Goal: Transaction & Acquisition: Purchase product/service

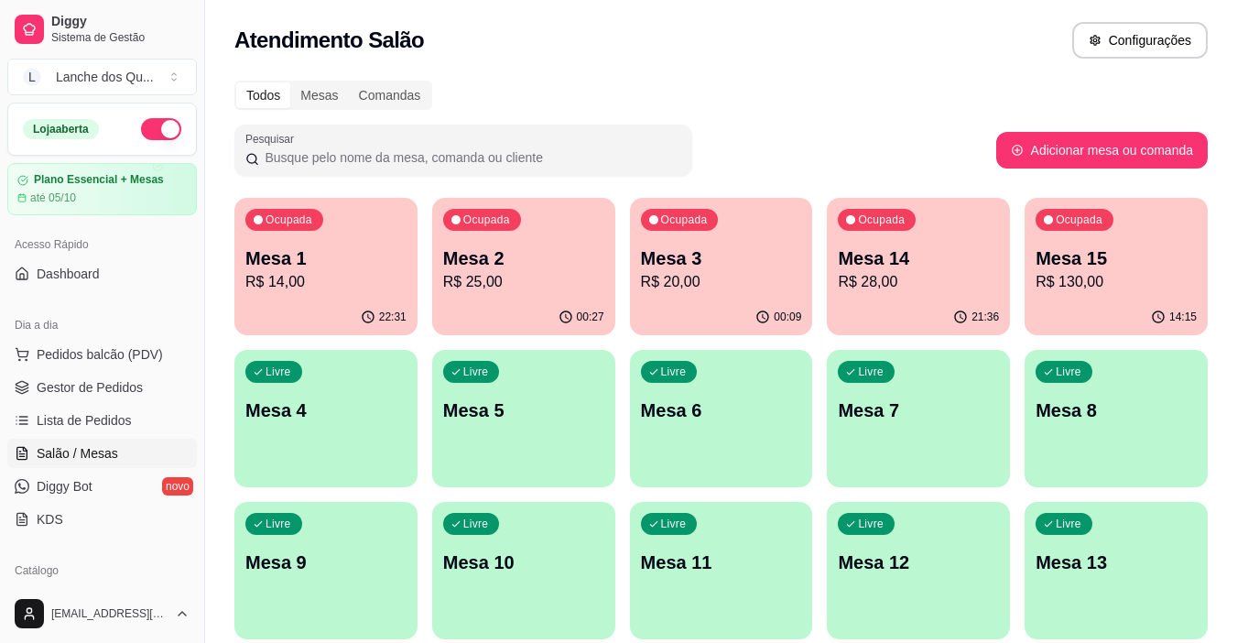
click at [531, 282] on p "R$ 25,00" at bounding box center [523, 282] width 161 height 22
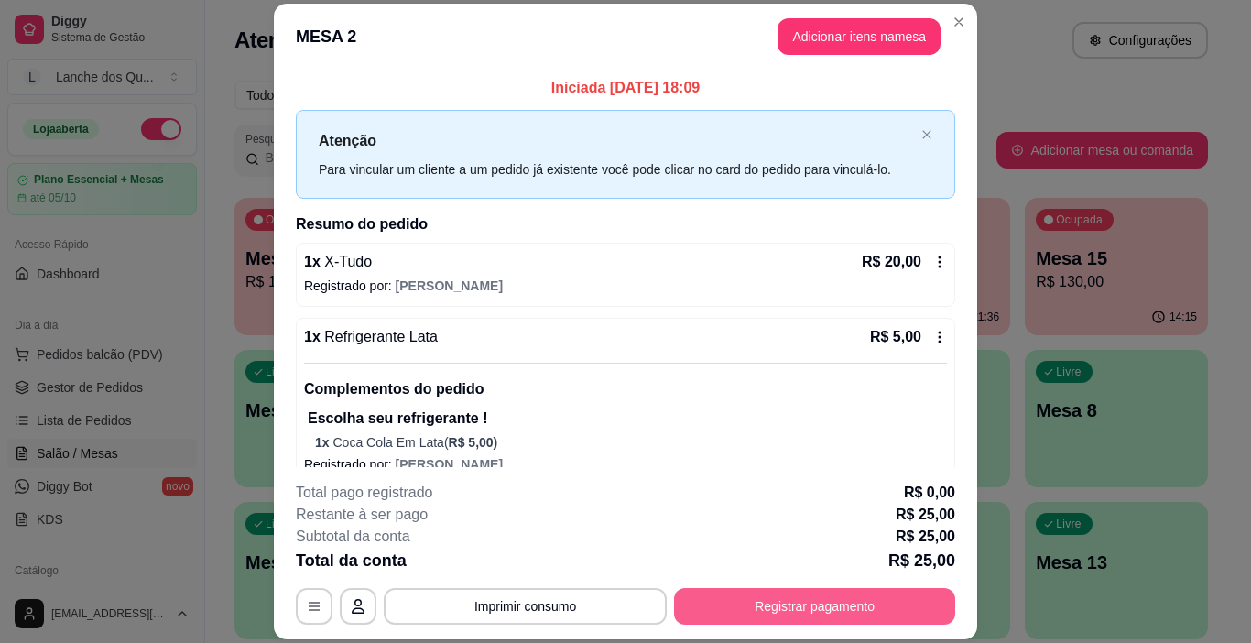
click at [801, 616] on button "Registrar pagamento" at bounding box center [814, 606] width 281 height 37
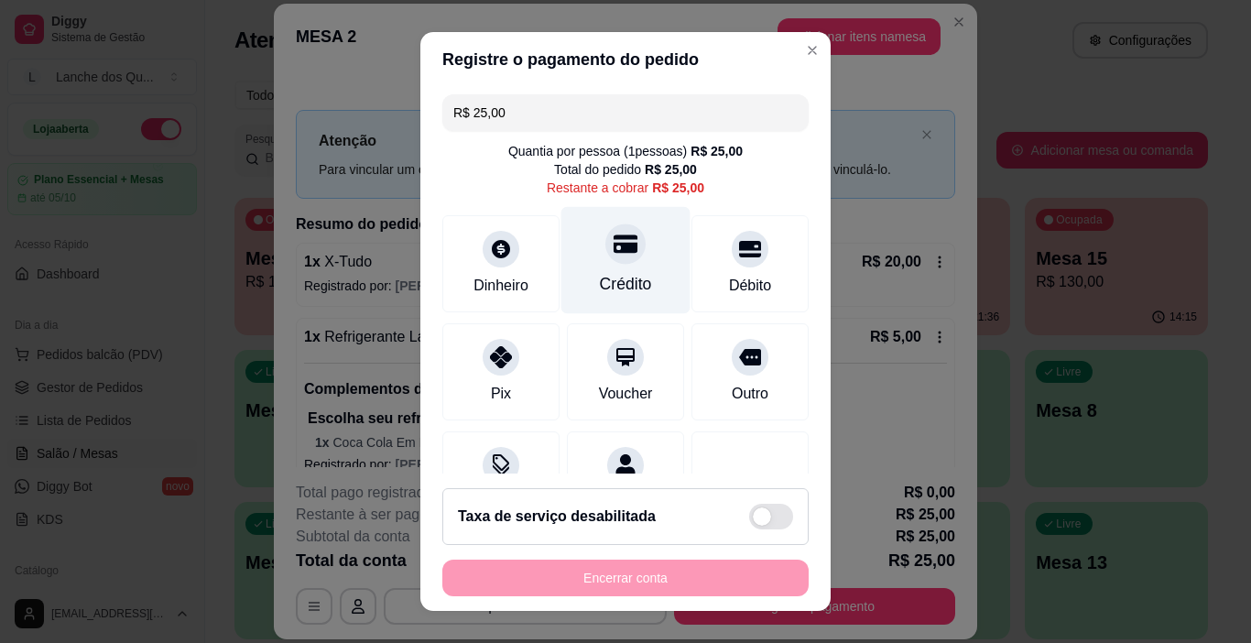
click at [605, 257] on div at bounding box center [625, 244] width 40 height 40
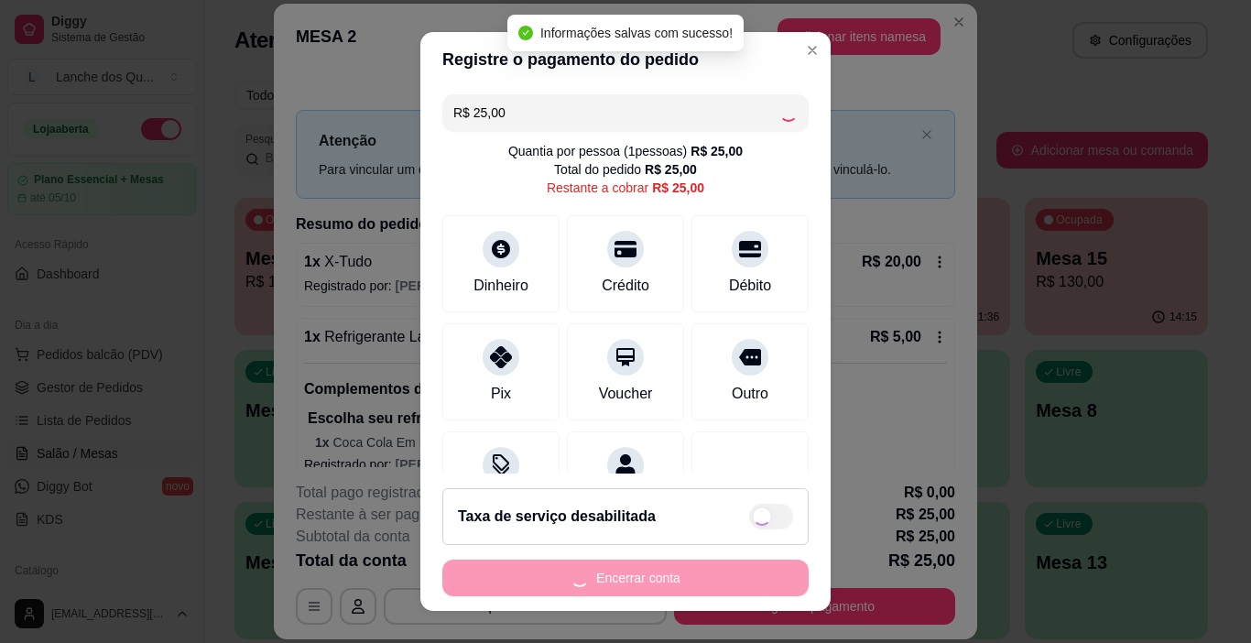
type input "R$ 0,00"
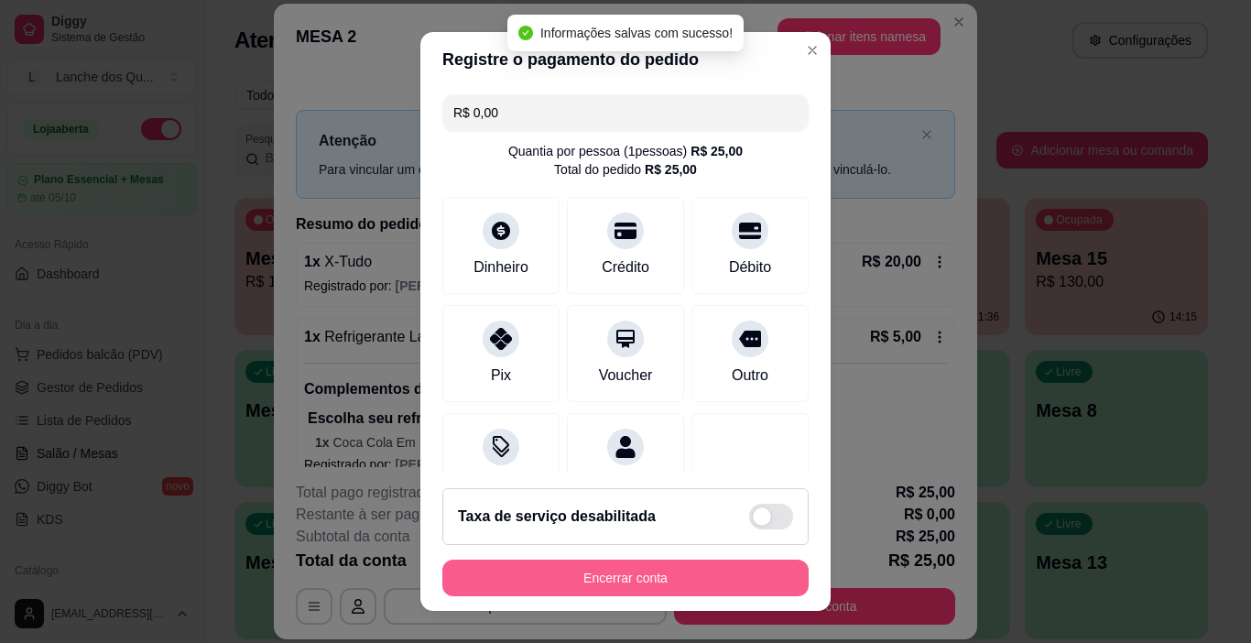
click at [631, 580] on button "Encerrar conta" at bounding box center [625, 577] width 366 height 37
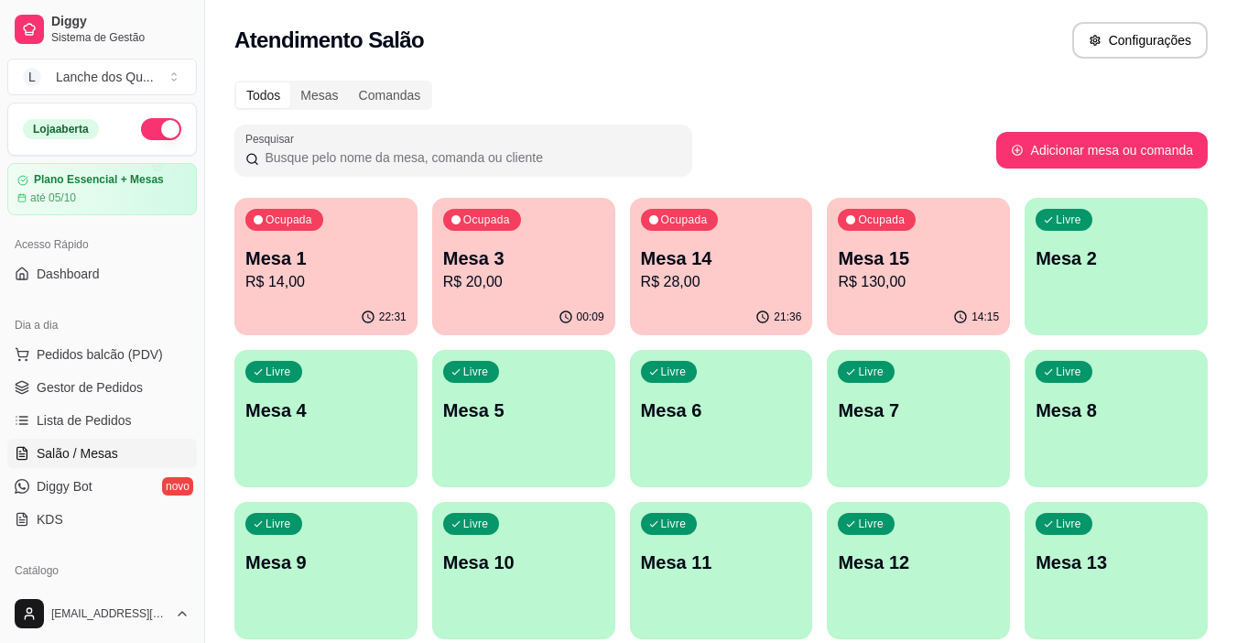
click at [549, 278] on p "R$ 20,00" at bounding box center [523, 282] width 161 height 22
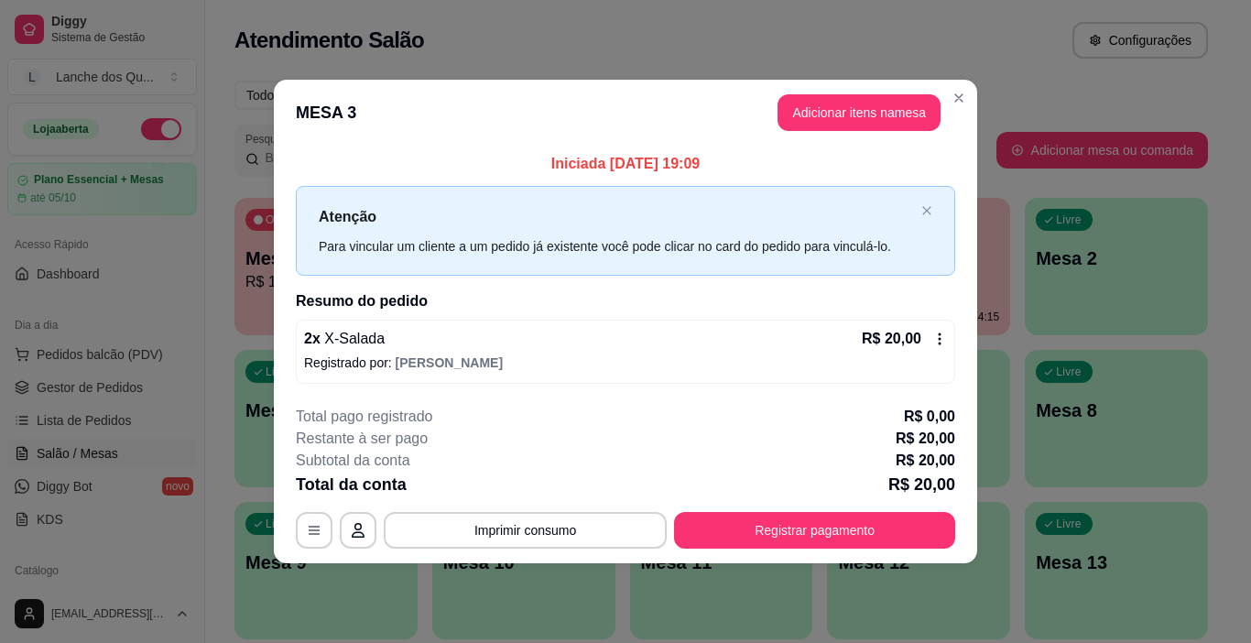
click at [943, 93] on header "MESA 3 Adicionar itens na mesa" at bounding box center [625, 113] width 703 height 66
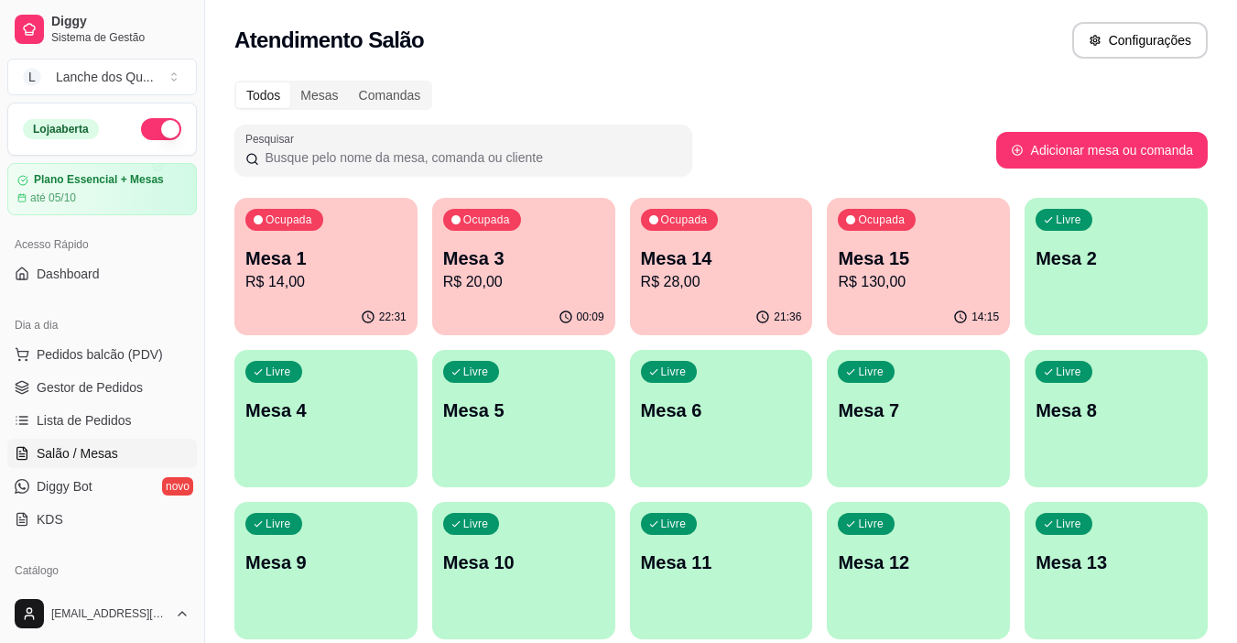
click at [736, 254] on p "Mesa 14" at bounding box center [721, 258] width 161 height 26
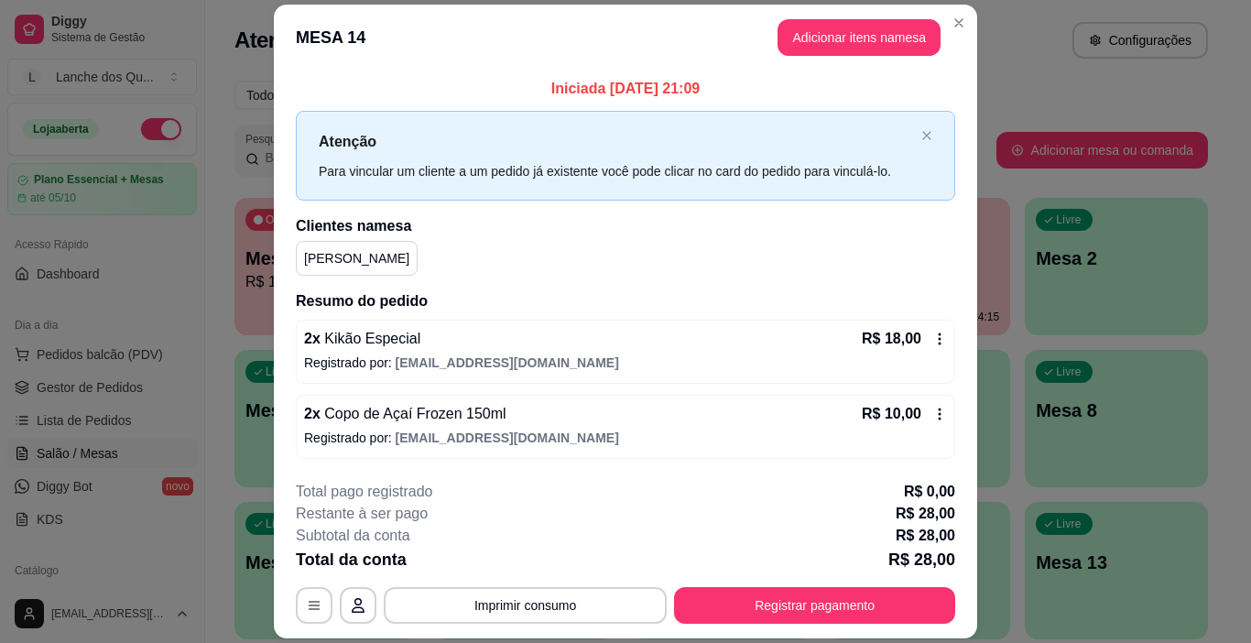
scroll to position [54, 0]
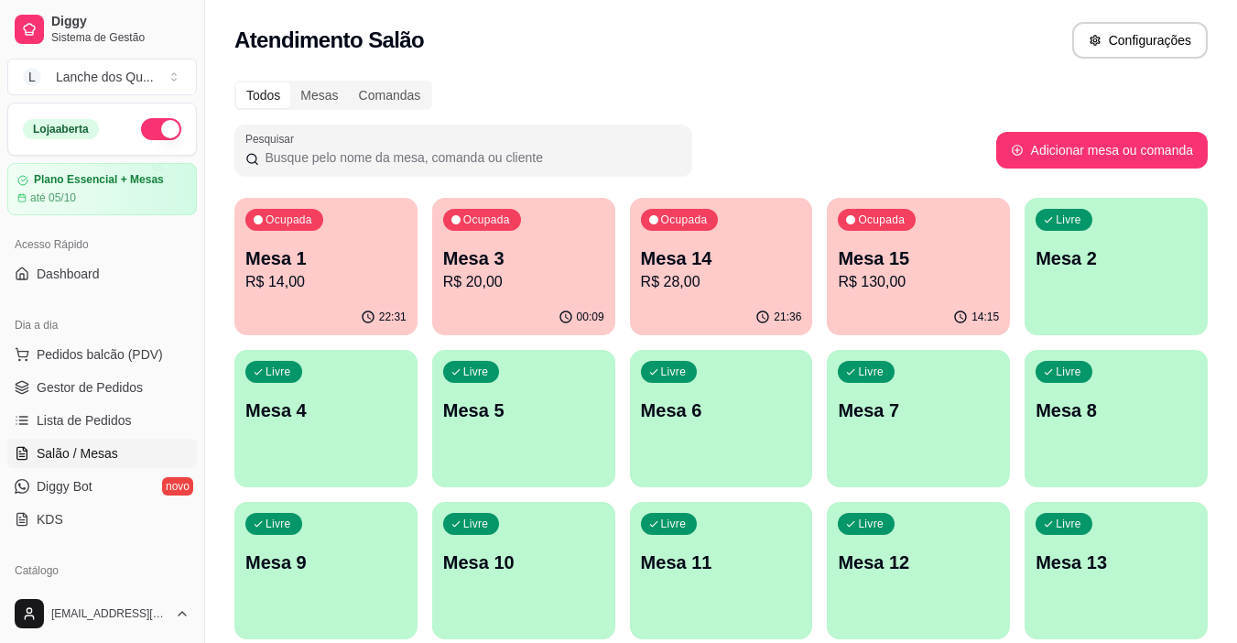
click at [530, 281] on p "R$ 20,00" at bounding box center [523, 282] width 161 height 22
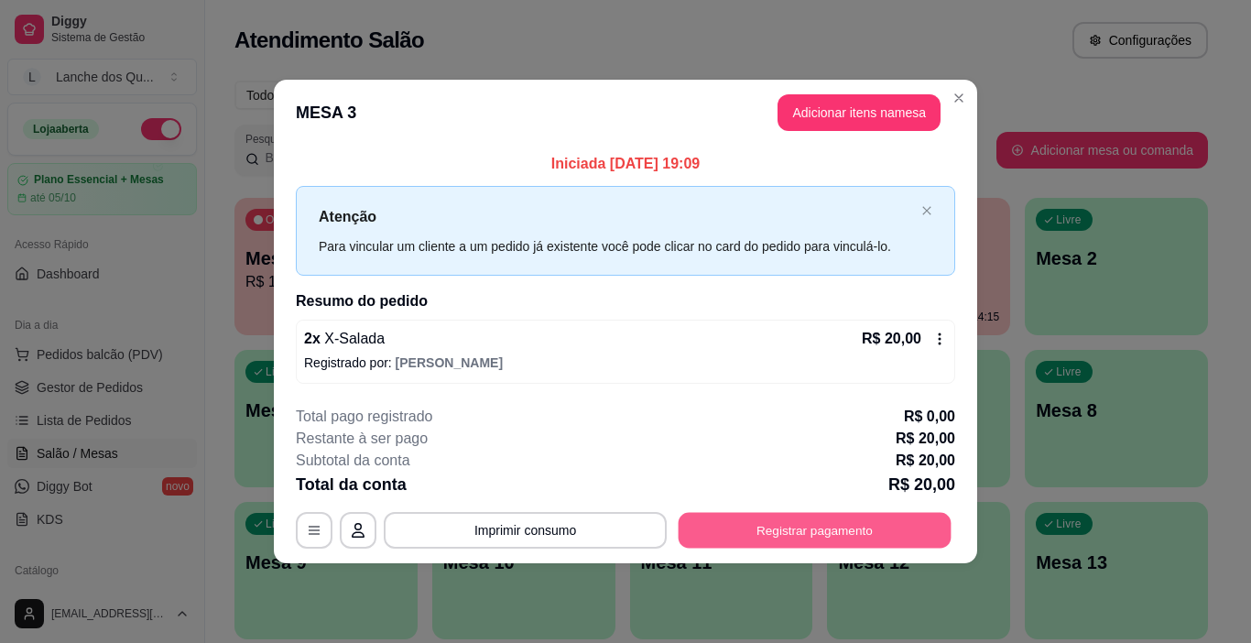
click at [755, 528] on button "Registrar pagamento" at bounding box center [815, 530] width 273 height 36
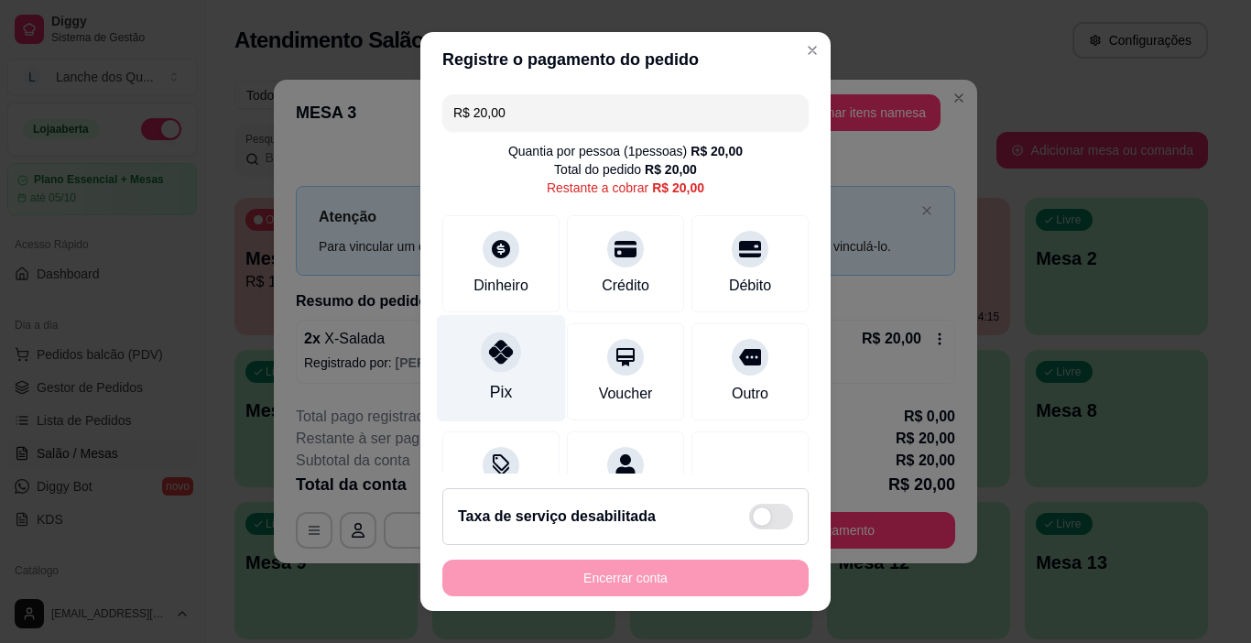
click at [484, 379] on div "Pix" at bounding box center [501, 368] width 129 height 107
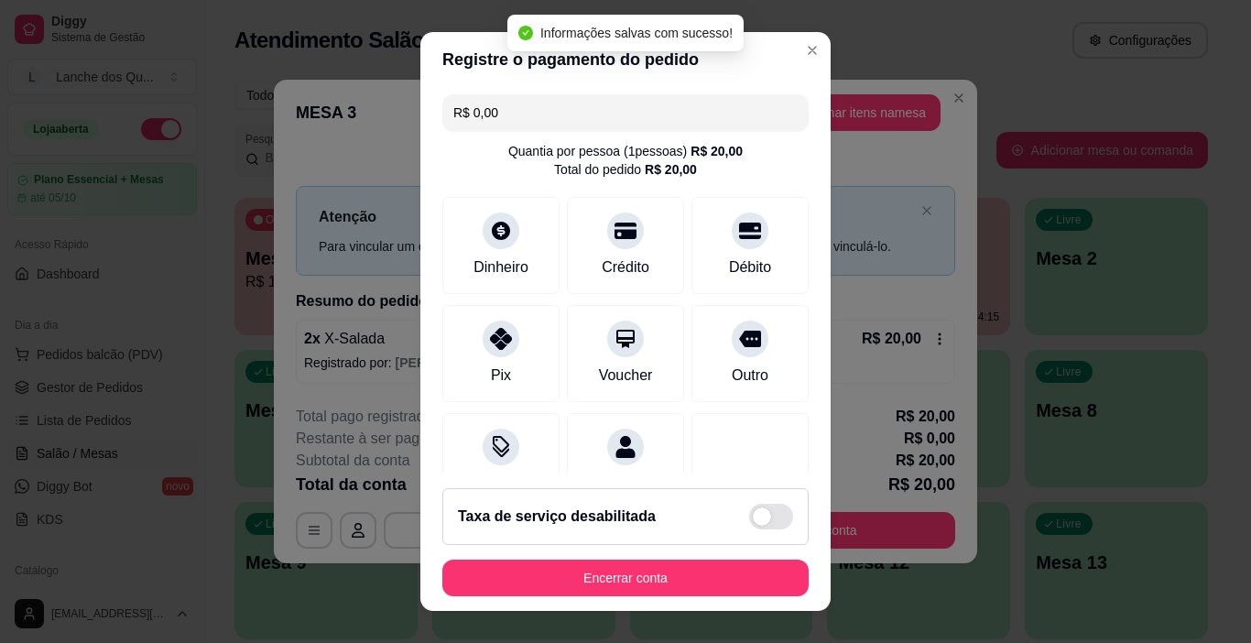
type input "R$ 0,00"
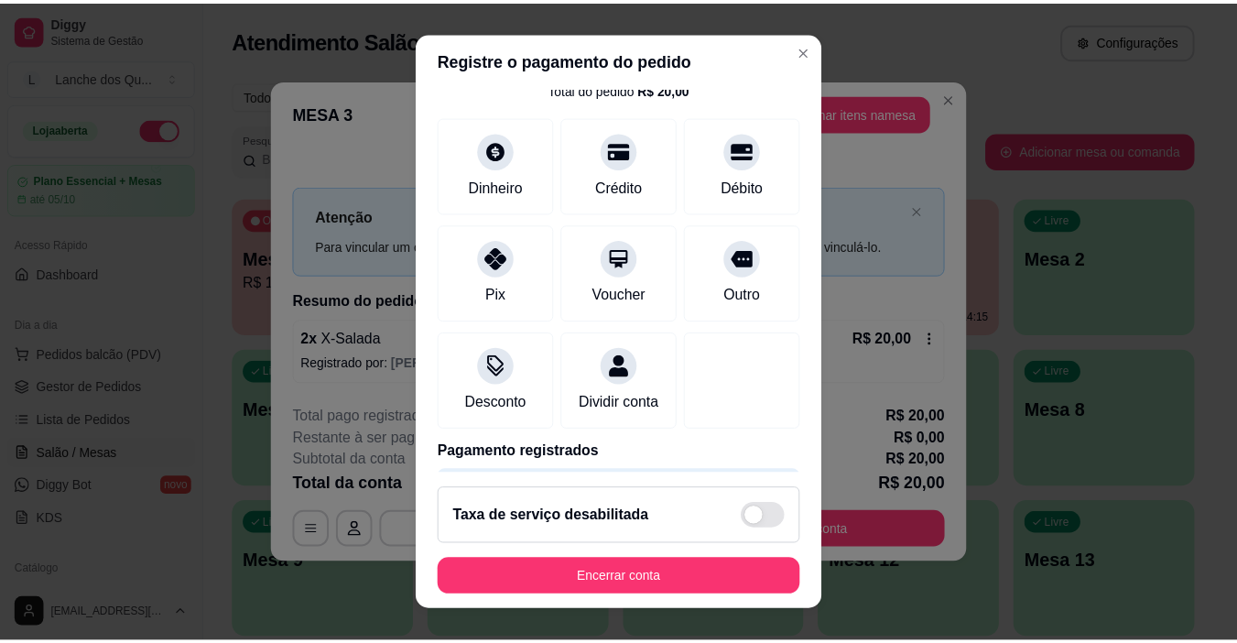
scroll to position [161, 0]
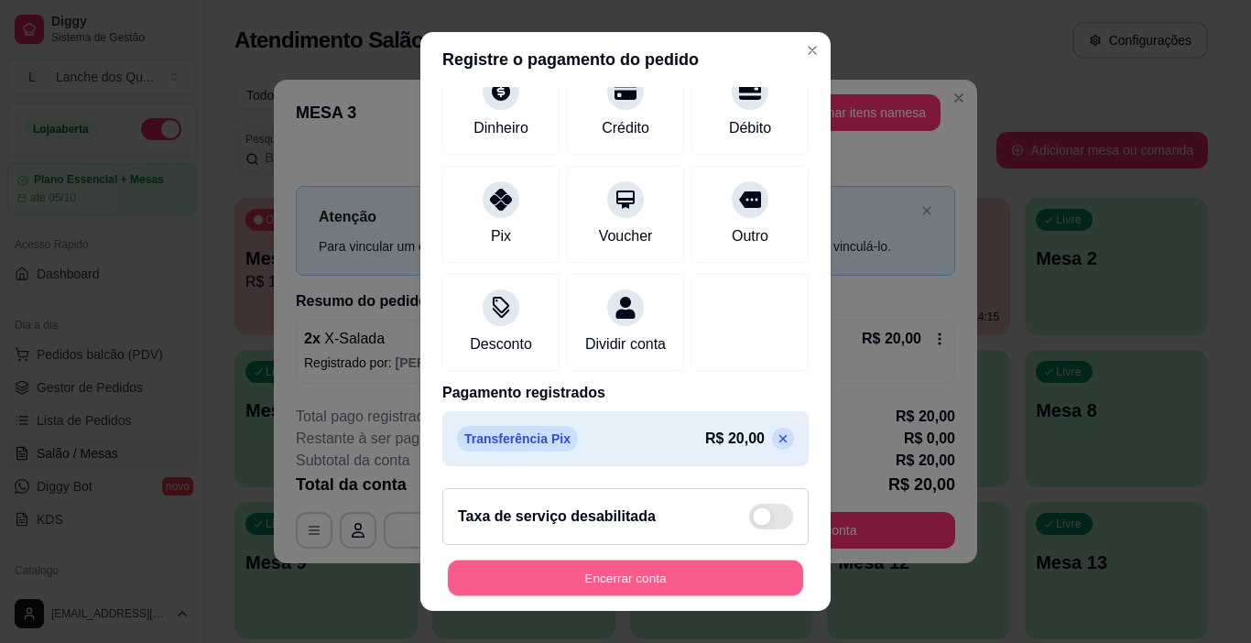
click at [625, 581] on button "Encerrar conta" at bounding box center [625, 578] width 355 height 36
